Goal: Task Accomplishment & Management: Use online tool/utility

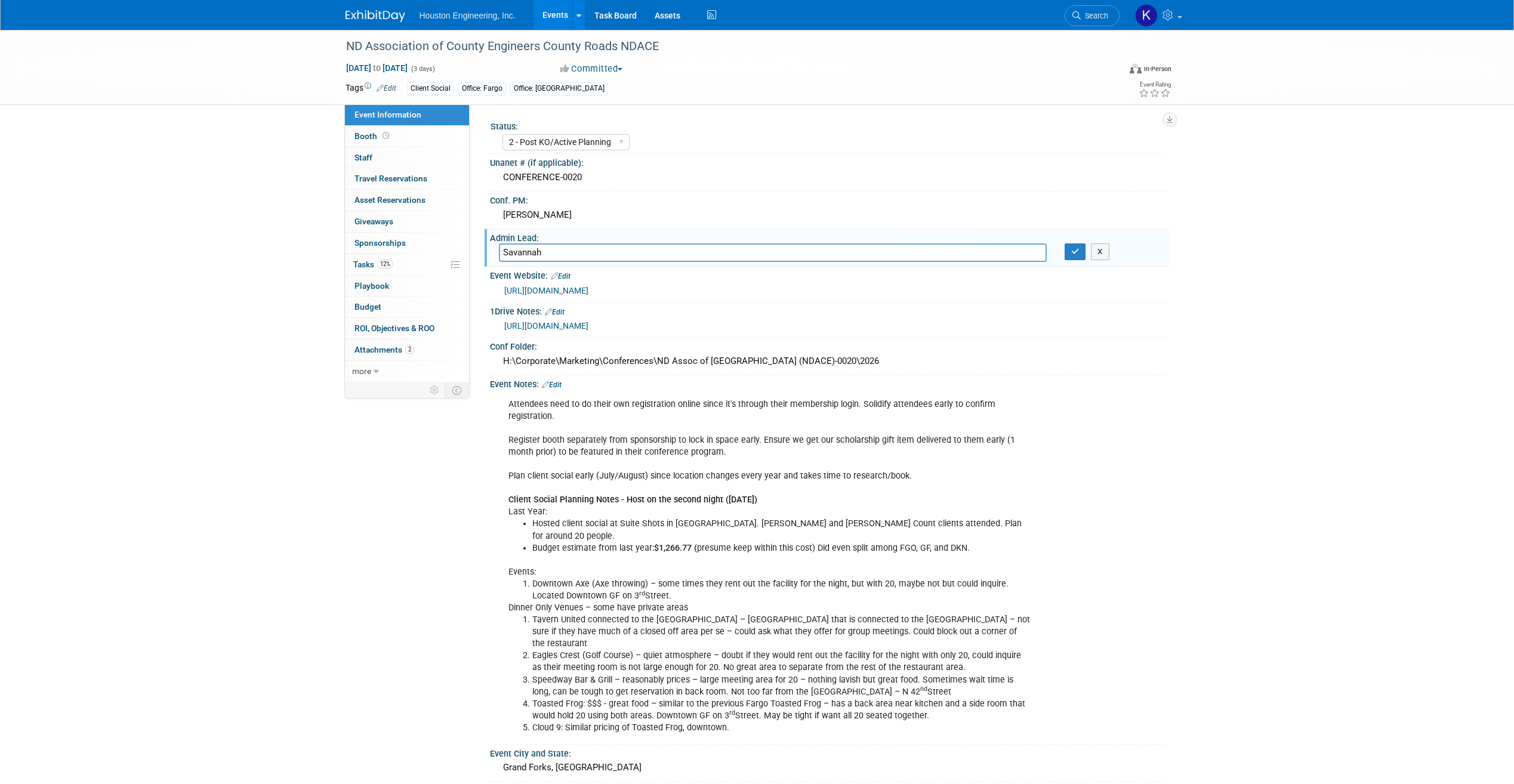
select select "2 - Post KO/Active Planning"
select select "Transportation"
type input "S"
type input "[PERSON_NAME]"
click at [1140, 349] on div "Conf Folder:" at bounding box center [829, 345] width 679 height 15
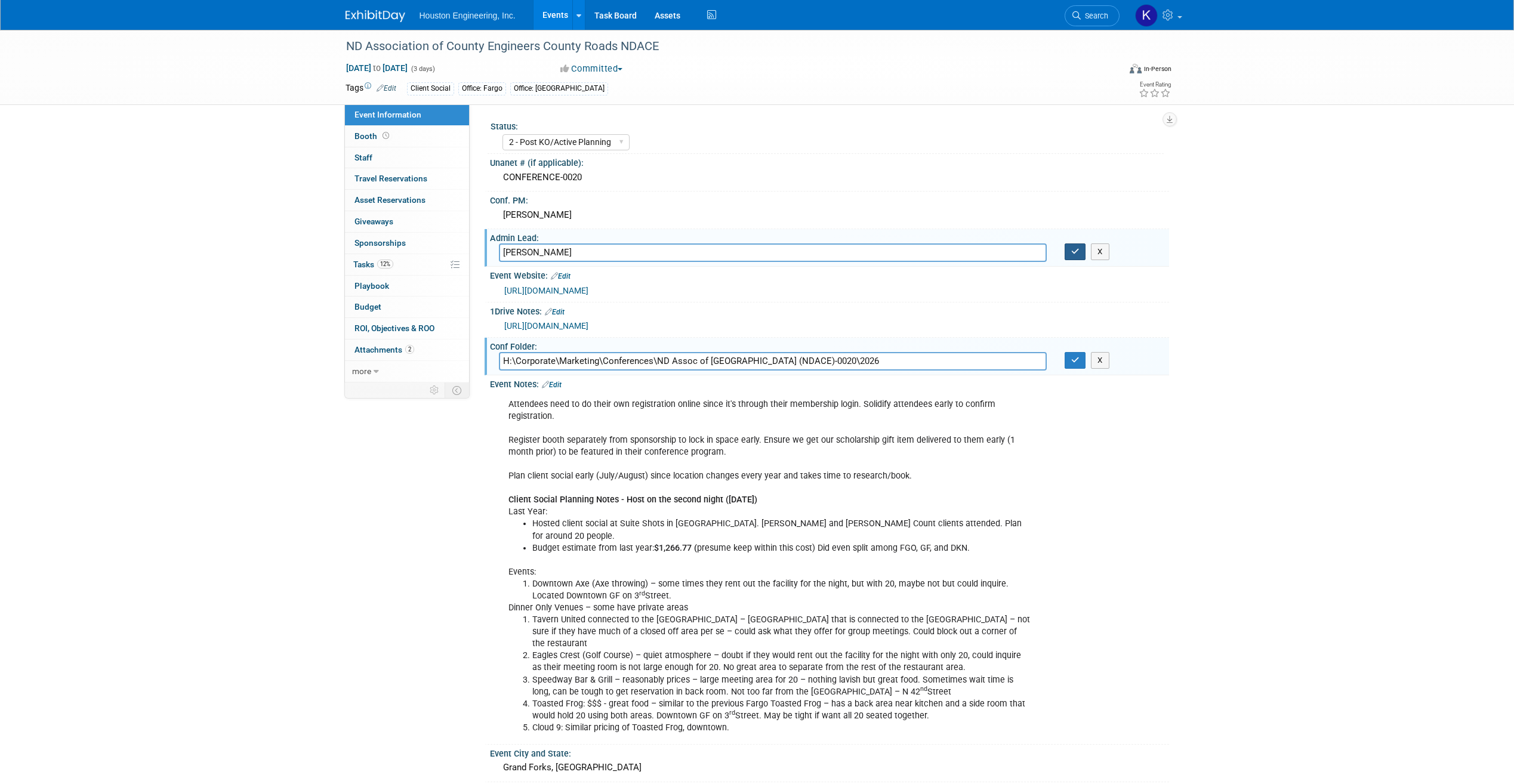
click at [1065, 258] on button "button" at bounding box center [1075, 252] width 22 height 17
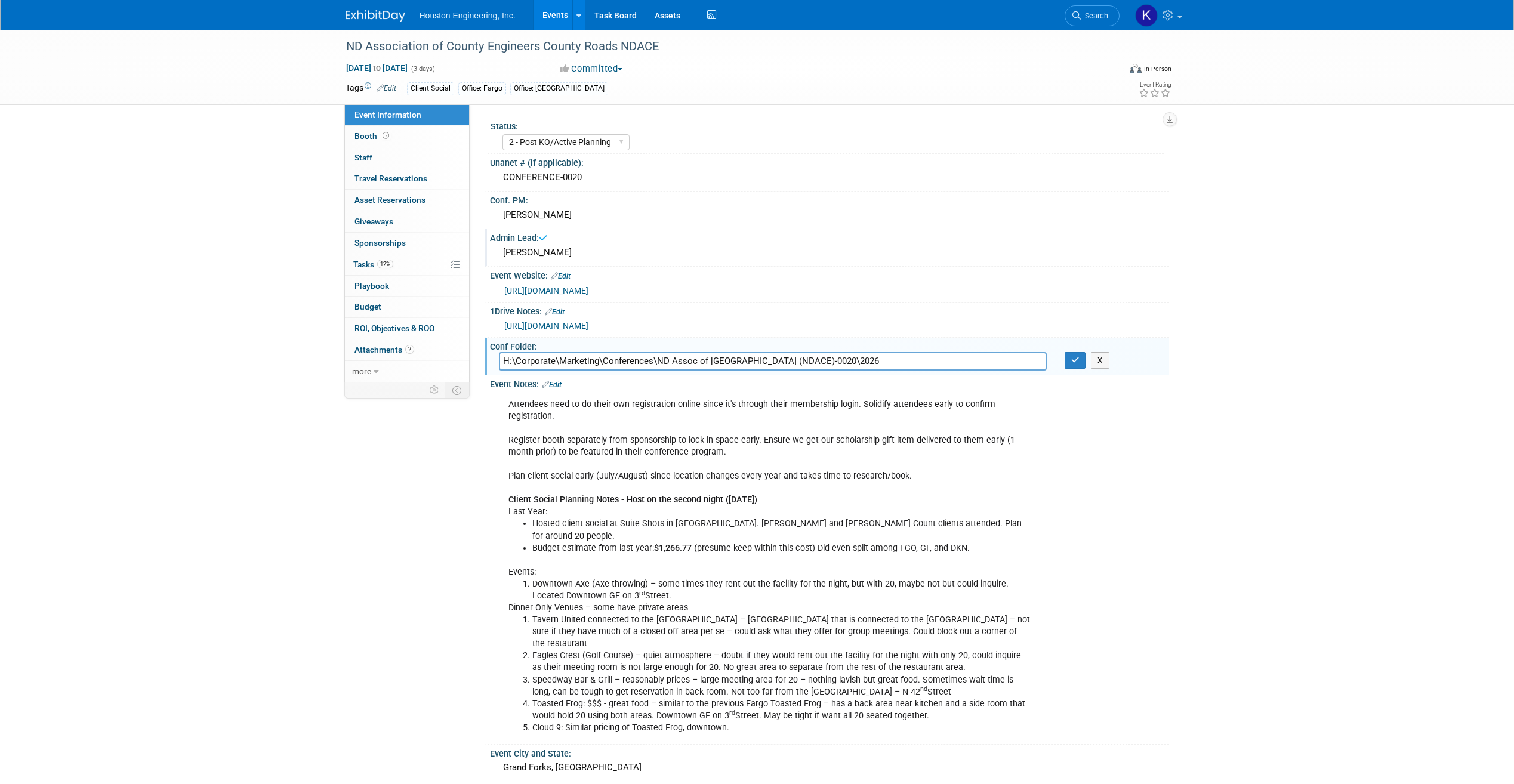
click at [1190, 395] on div "ND Association of County Engineers County Roads NDACE Jan 28, 2026 to Jan 30, 2…" at bounding box center [757, 548] width 1514 height 1037
click at [1076, 359] on icon "button" at bounding box center [1075, 360] width 8 height 8
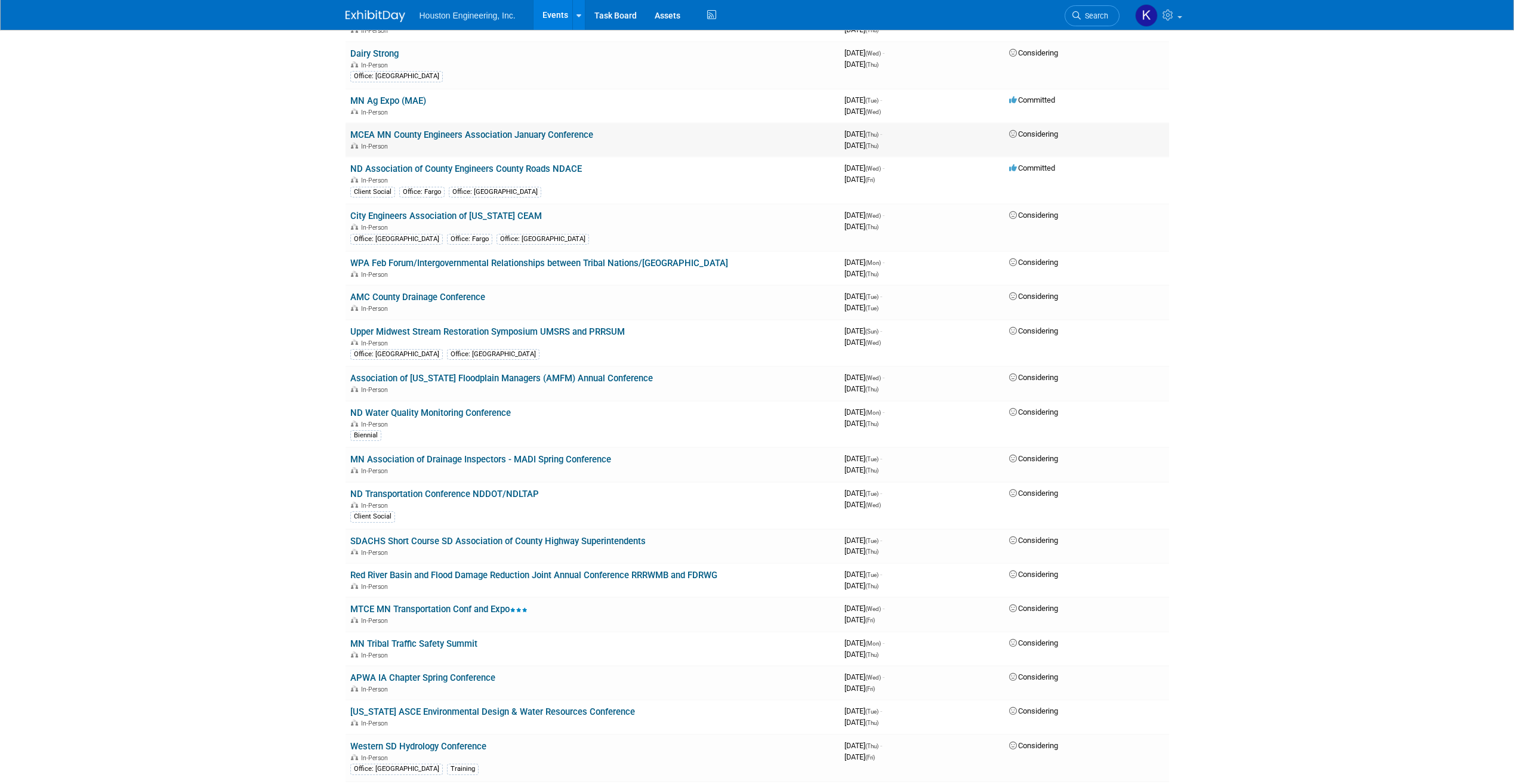
click at [479, 144] on div "In-Person" at bounding box center [592, 145] width 484 height 10
click at [481, 138] on link "MCEA MN County Engineers Association January Conference" at bounding box center [472, 135] width 243 height 11
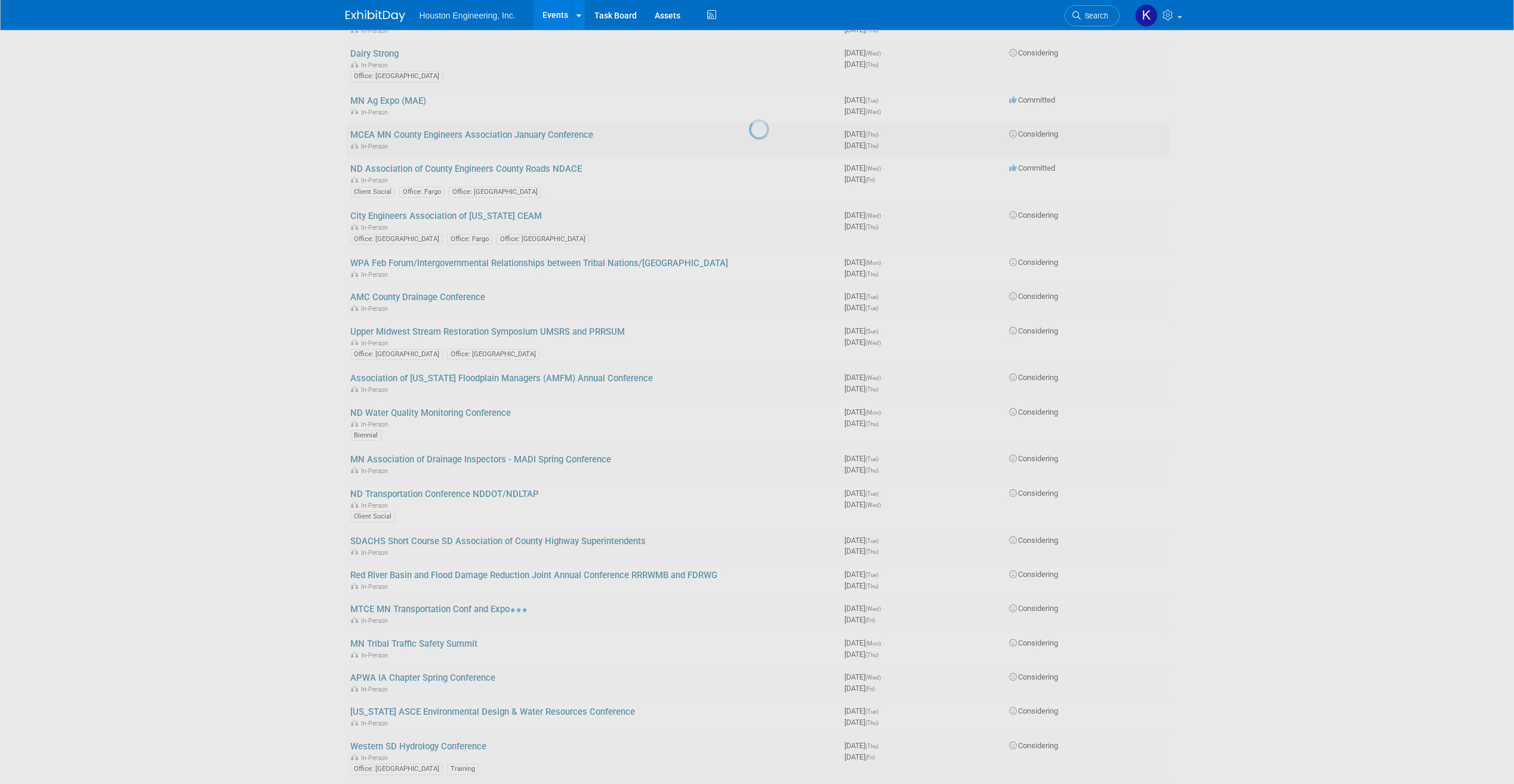
click at [749, 138] on div at bounding box center [757, 392] width 17 height 784
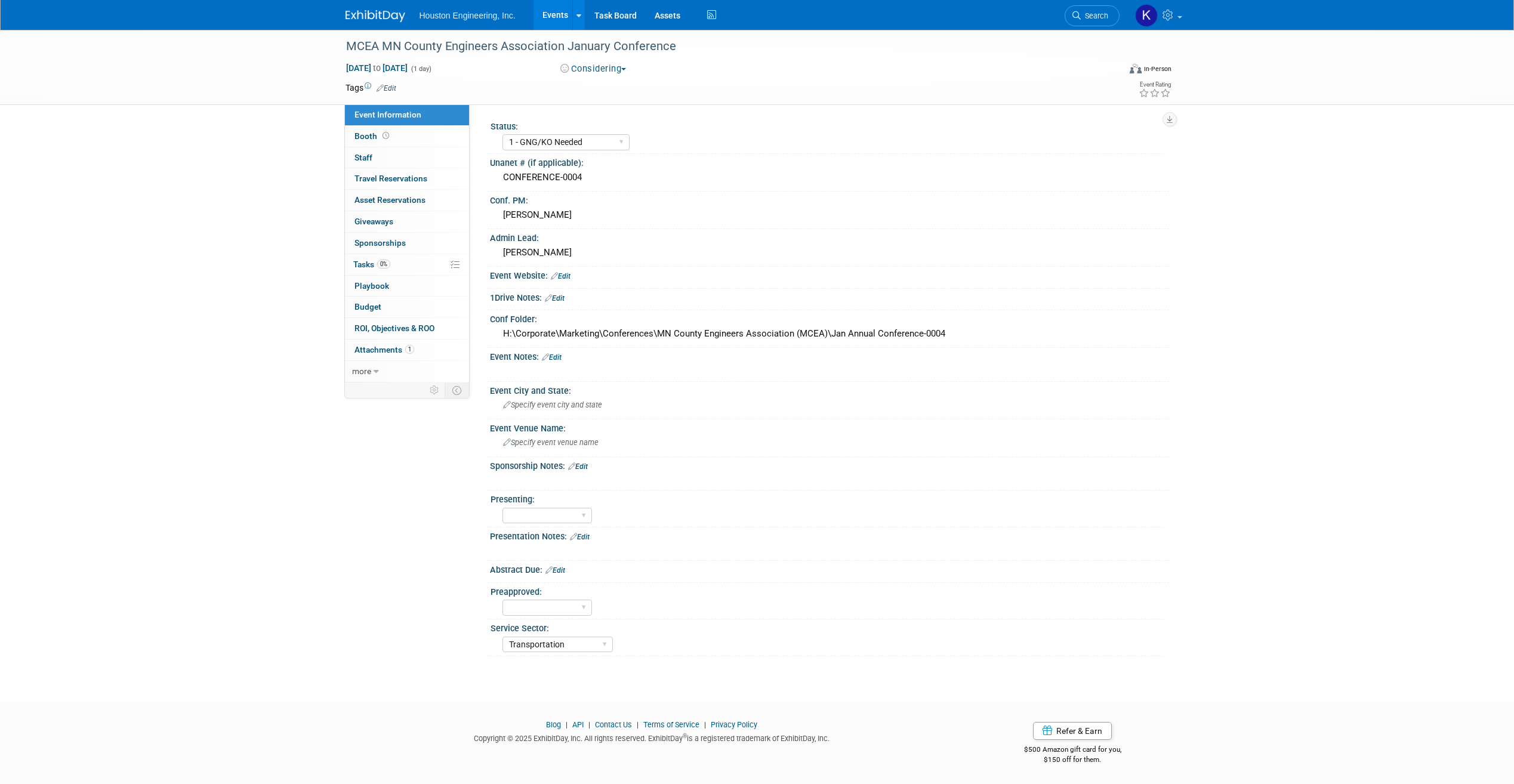
select select "1 - GNG/KO Needed"
select select "Transportation"
drag, startPoint x: 334, startPoint y: 44, endPoint x: 679, endPoint y: 53, distance: 345.1
click at [679, 53] on div "MCEA MN County Engineers Association January Conference Jan 22, 2026 to Jan 22,…" at bounding box center [757, 68] width 1514 height 75
copy div "MCEA MN County Engineers Association January Conference"
